Goal: Information Seeking & Learning: Learn about a topic

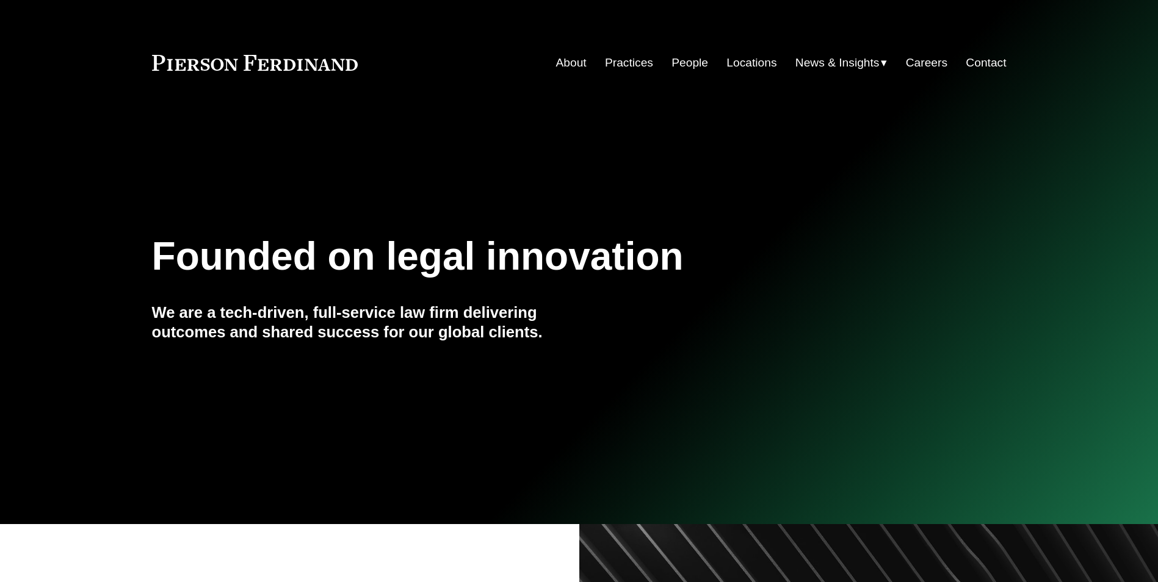
click at [616, 64] on link "Practices" at bounding box center [629, 62] width 48 height 23
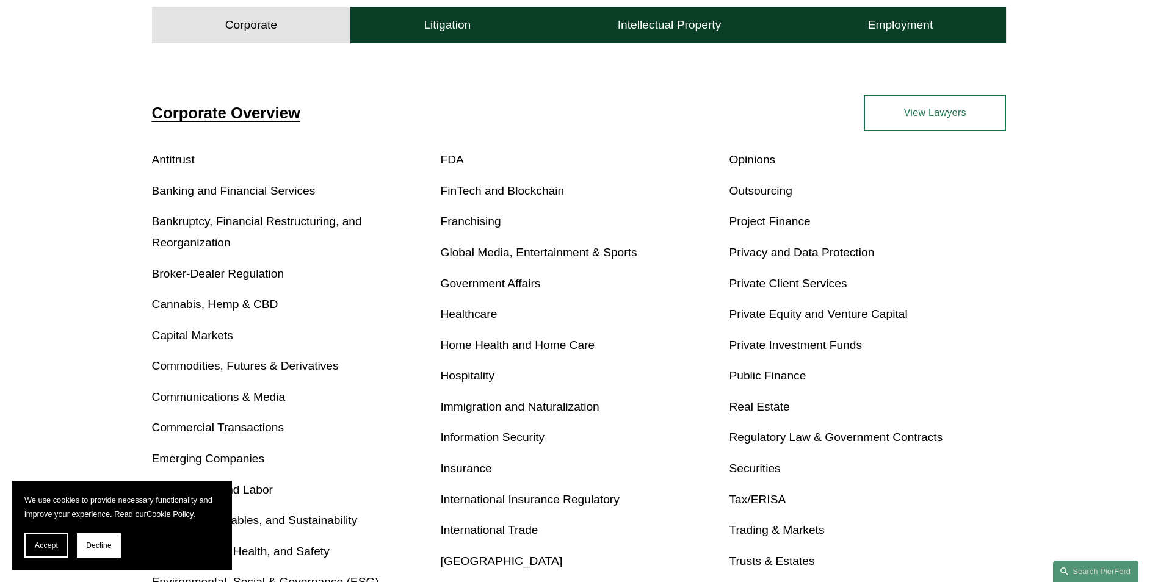
scroll to position [549, 0]
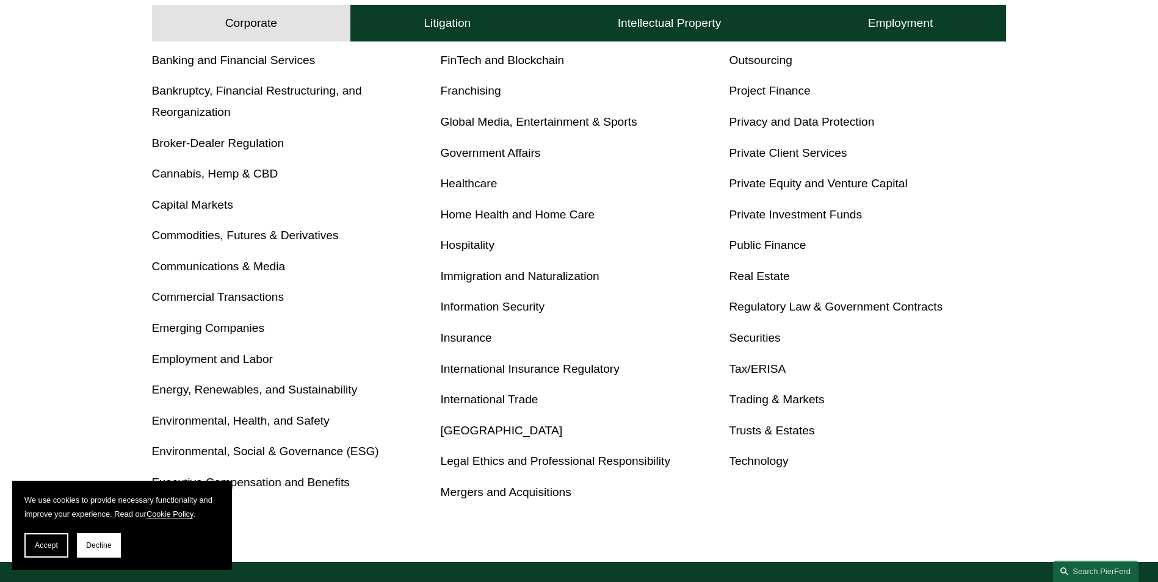
click at [760, 272] on link "Real Estate" at bounding box center [759, 276] width 60 height 13
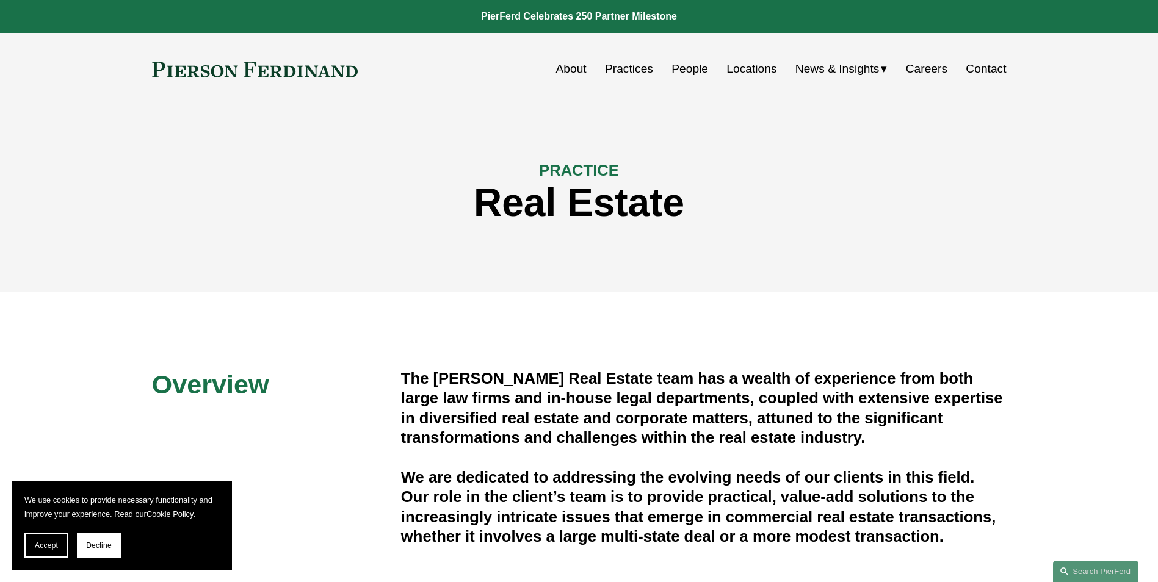
click at [684, 74] on link "People" at bounding box center [689, 68] width 37 height 23
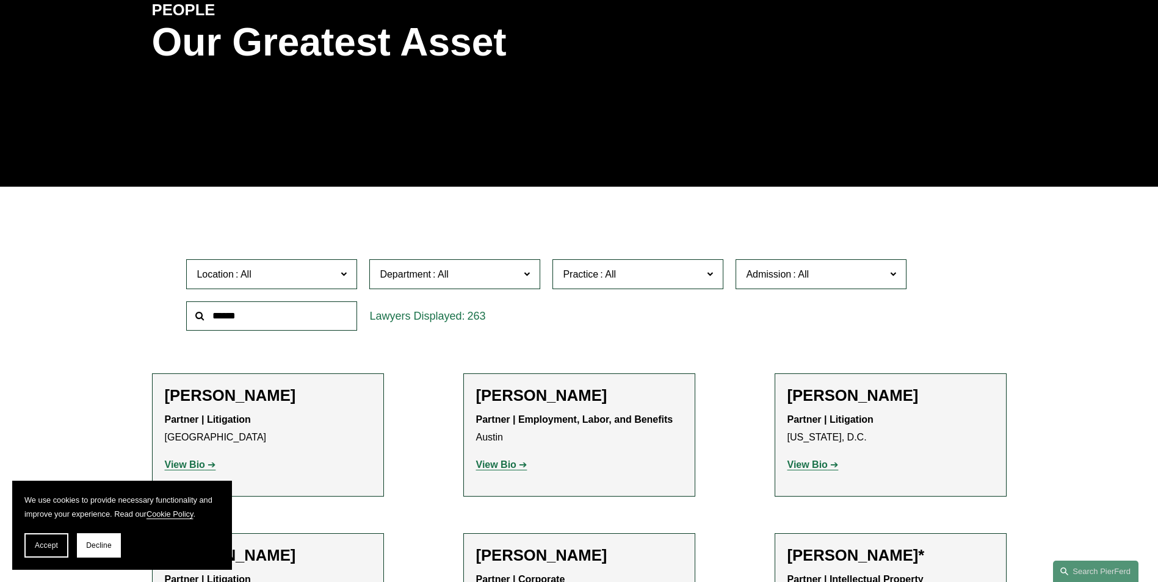
scroll to position [183, 0]
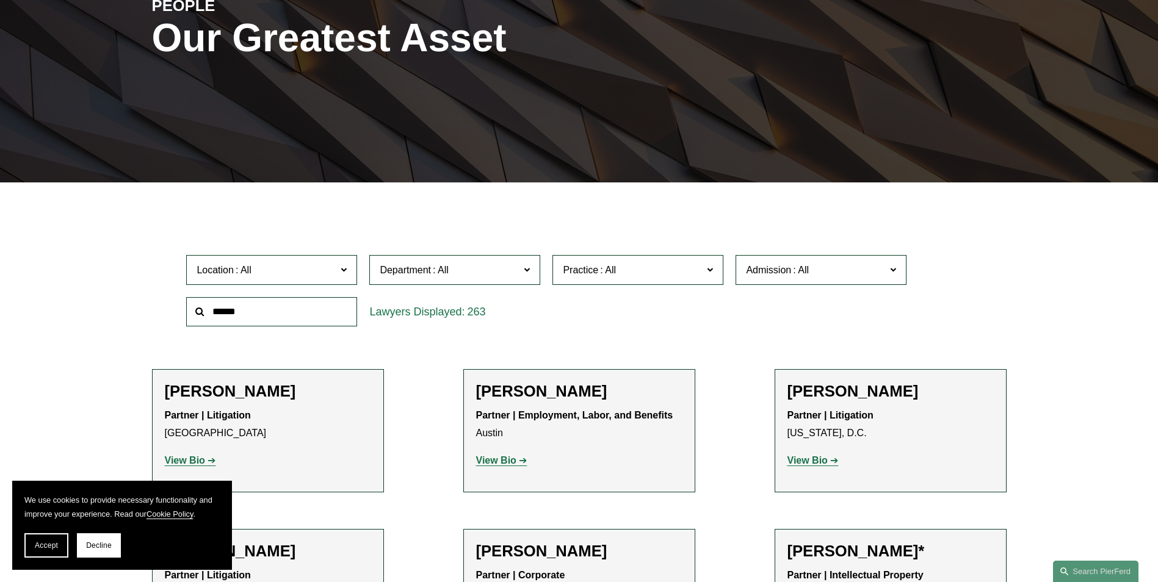
click at [527, 270] on span at bounding box center [527, 269] width 6 height 16
click at [0, 0] on link "Corporate" at bounding box center [0, 0] width 0 height 0
click at [706, 267] on label "Practice" at bounding box center [637, 270] width 171 height 30
click at [0, 0] on link "Real Estate" at bounding box center [0, 0] width 0 height 0
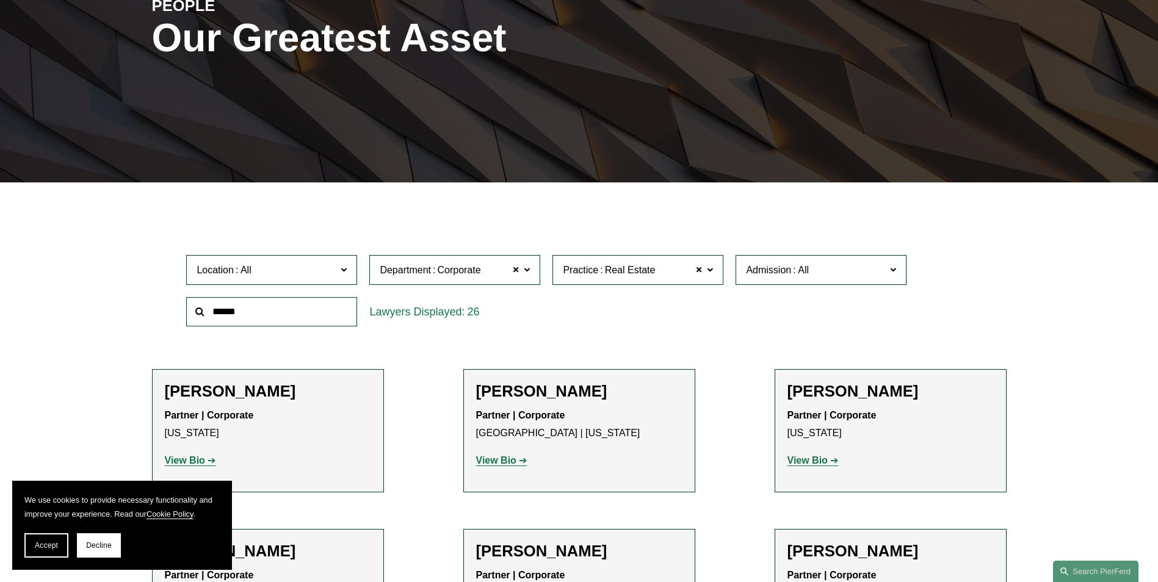
click at [343, 269] on span at bounding box center [344, 269] width 6 height 16
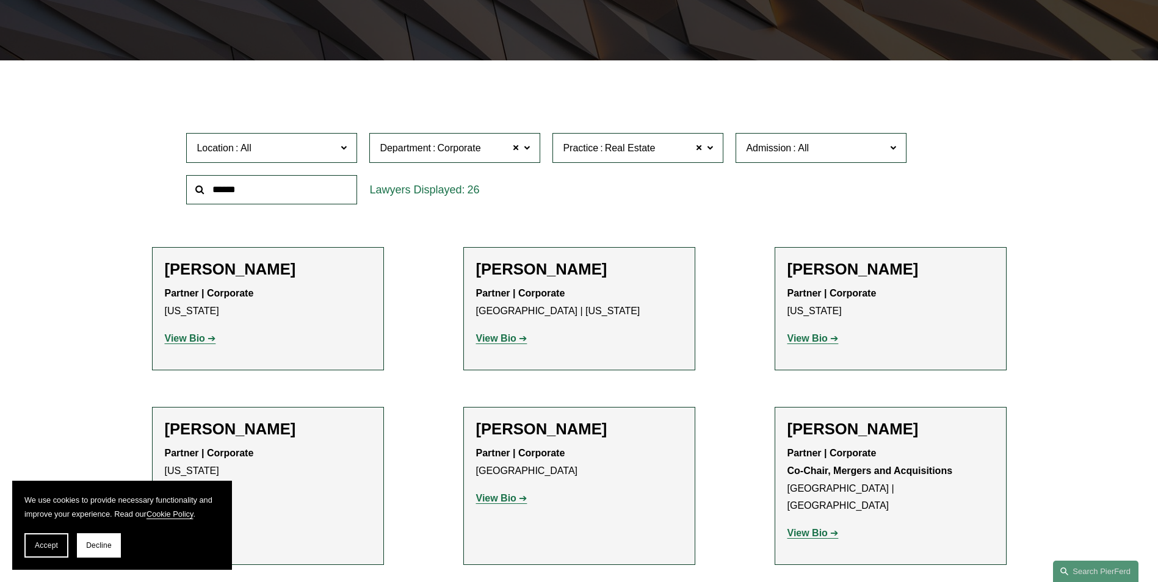
scroll to position [349, 0]
click at [0, 0] on link "[GEOGRAPHIC_DATA]" at bounding box center [0, 0] width 0 height 0
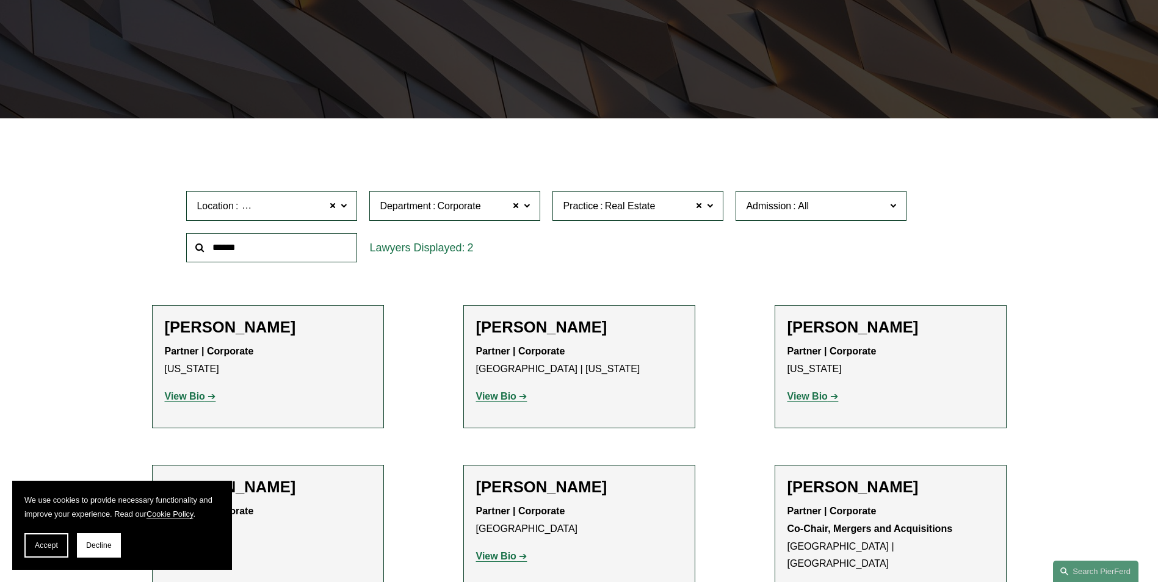
scroll to position [244, 0]
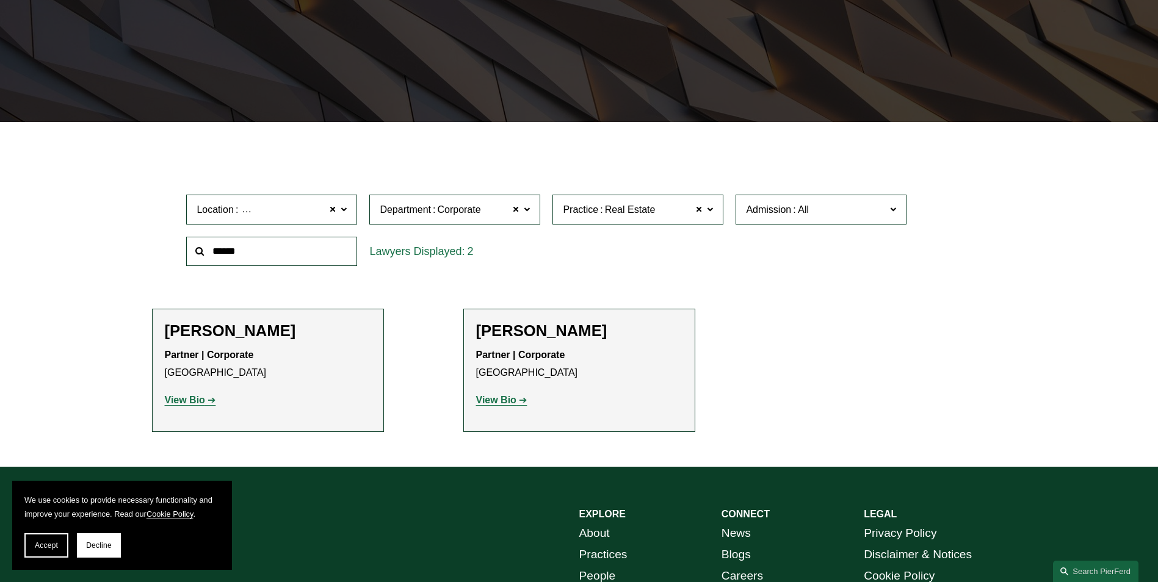
click at [203, 398] on strong "View Bio" at bounding box center [185, 400] width 40 height 10
click at [499, 400] on strong "View Bio" at bounding box center [496, 400] width 40 height 10
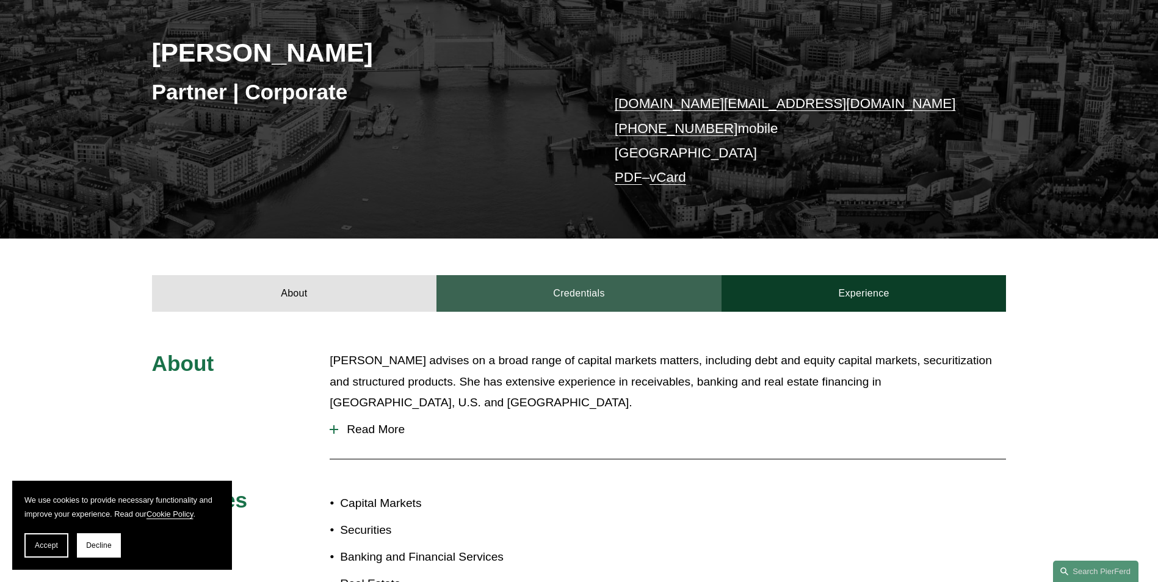
scroll to position [366, 0]
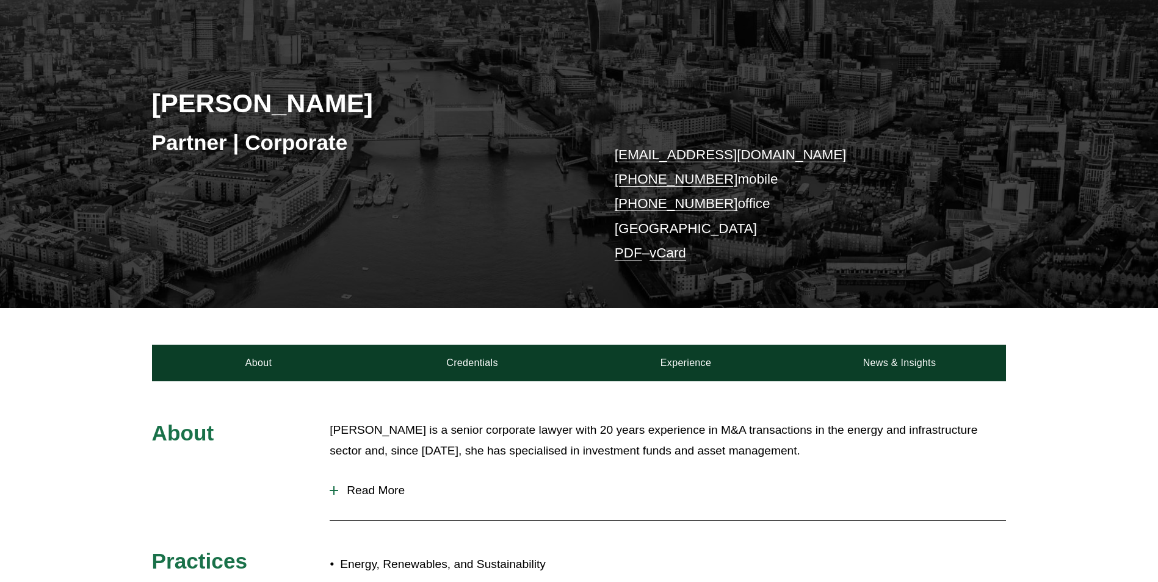
scroll to position [305, 0]
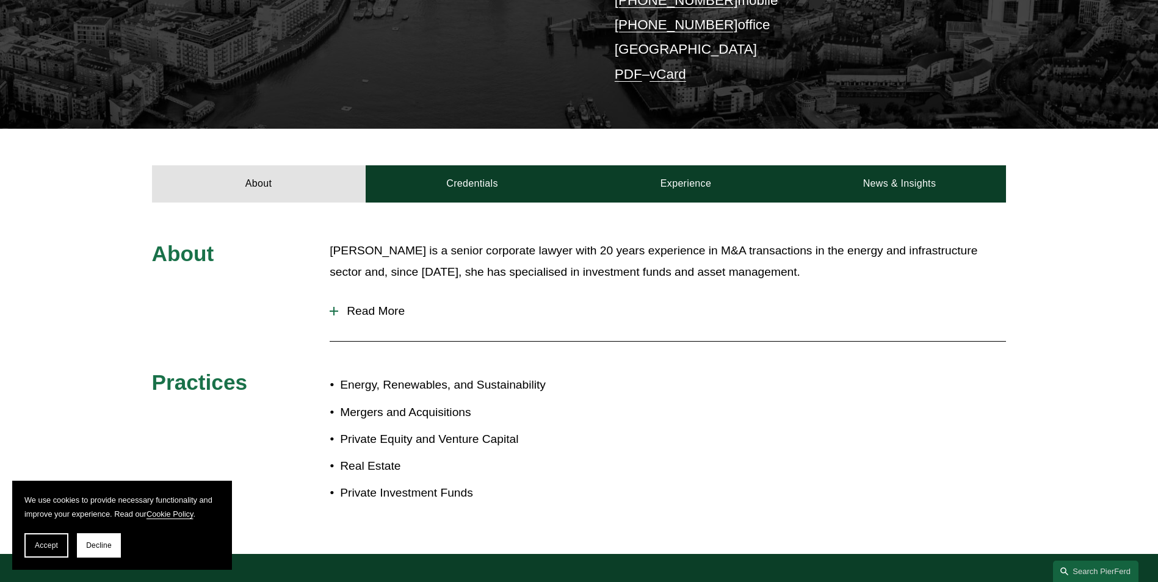
click at [334, 313] on div at bounding box center [333, 311] width 1 height 9
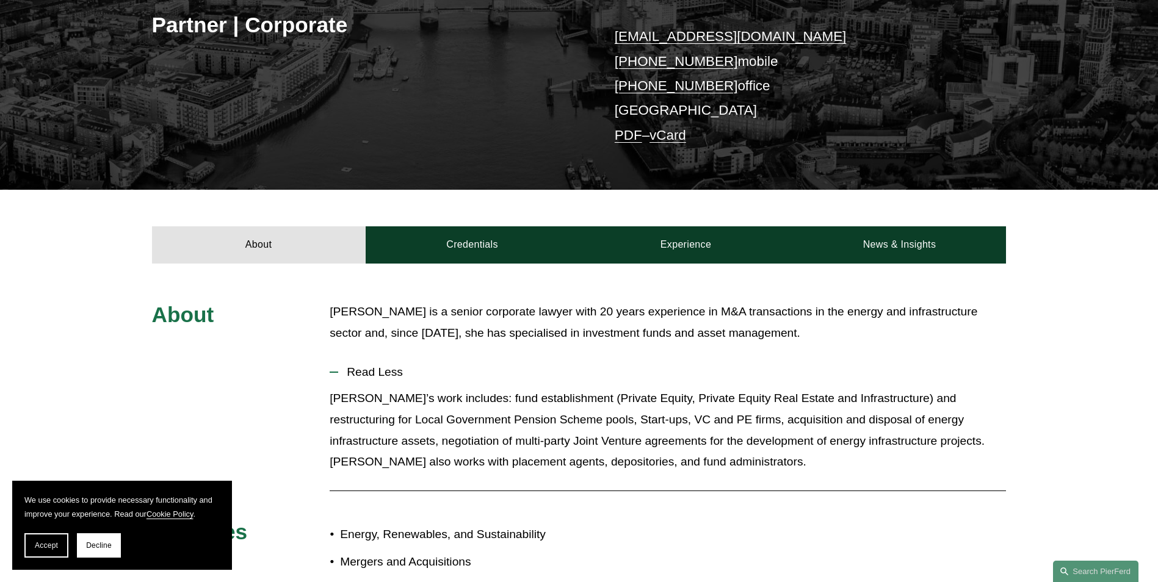
scroll to position [61, 0]
